Goal: Navigation & Orientation: Go to known website

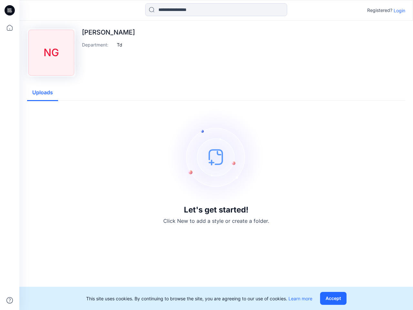
click at [207, 155] on img at bounding box center [216, 156] width 97 height 97
click at [10, 10] on icon at bounding box center [10, 10] width 3 height 0
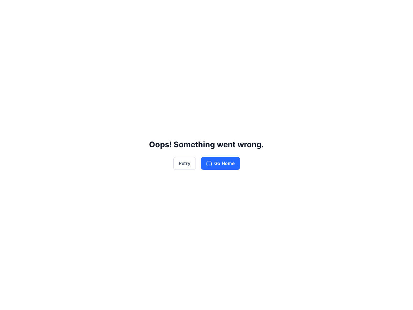
click at [10, 28] on div "Oops! Something went wrong. Retry Go Home" at bounding box center [206, 155] width 413 height 310
click at [10, 300] on div "Oops! Something went wrong. Retry Go Home" at bounding box center [206, 155] width 413 height 310
click at [216, 10] on div "Oops! Something went wrong. Retry Go Home" at bounding box center [206, 155] width 413 height 310
click at [400, 10] on div "Oops! Something went wrong. Retry Go Home" at bounding box center [206, 155] width 413 height 310
click at [119, 45] on div "Oops! Something went wrong. Retry Go Home" at bounding box center [206, 155] width 413 height 310
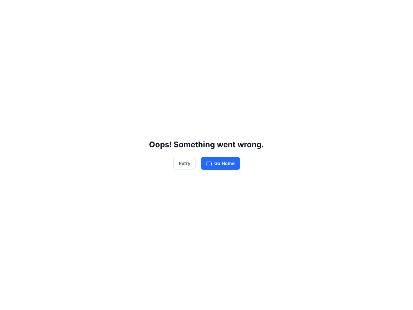
click at [43, 93] on div "Oops! Something went wrong. Retry Go Home" at bounding box center [206, 155] width 413 height 310
click at [335, 298] on div "Oops! Something went wrong. Retry Go Home" at bounding box center [206, 155] width 413 height 310
